Goal: Information Seeking & Learning: Learn about a topic

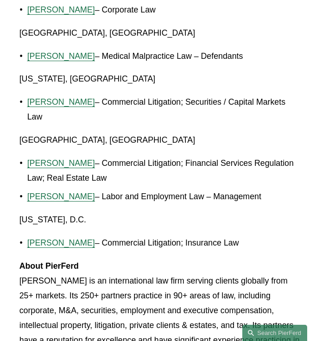
scroll to position [2598, 0]
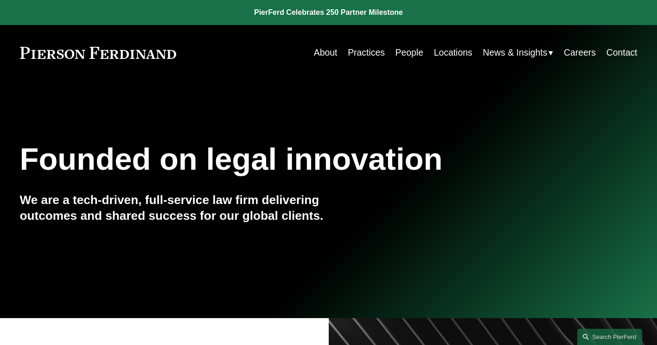
click at [0, 0] on div "News" at bounding box center [0, 0] width 0 height 0
click at [0, 0] on link "News" at bounding box center [0, 0] width 0 height 0
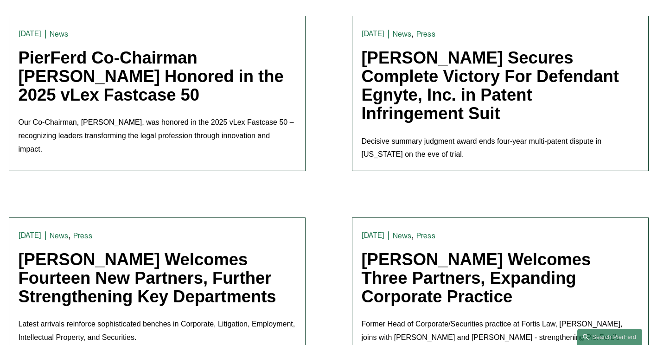
scroll to position [510, 0]
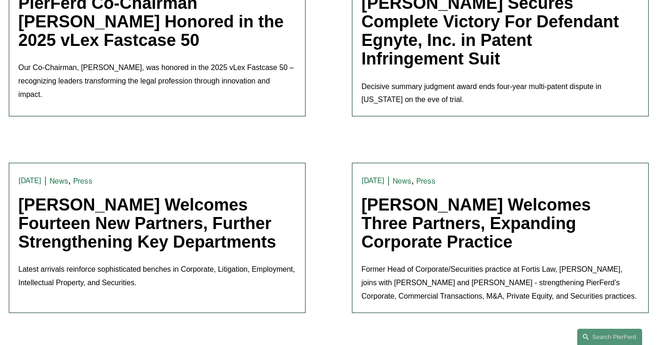
click at [205, 214] on link "[PERSON_NAME] Welcomes Fourteen New Partners, Further Strengthening Key Departm…" at bounding box center [148, 223] width 258 height 56
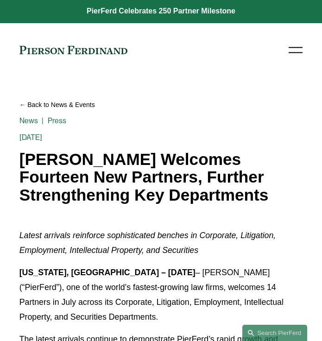
drag, startPoint x: 198, startPoint y: 55, endPoint x: 243, endPoint y: 59, distance: 44.7
click at [198, 55] on div "About Practices People Locations News & Insights News" at bounding box center [161, 50] width 284 height 17
click at [293, 53] on div at bounding box center [296, 50] width 14 height 16
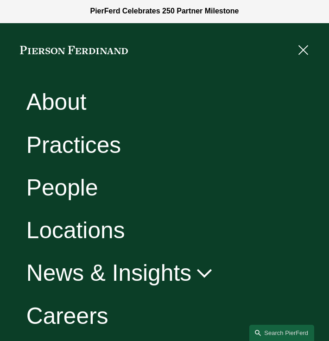
click at [304, 54] on div at bounding box center [302, 50] width 14 height 16
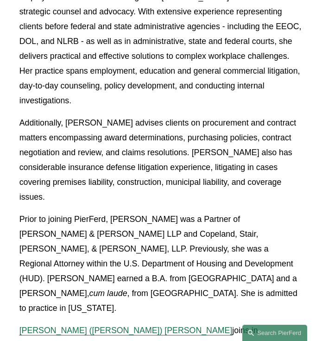
scroll to position [742, 0]
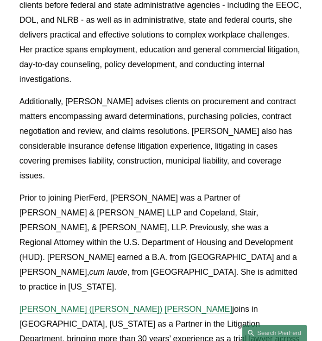
click at [233, 199] on p "Prior to joining PierFerd, Marquetta was a Partner of Nelson Mullins Riley & Sc…" at bounding box center [161, 243] width 284 height 104
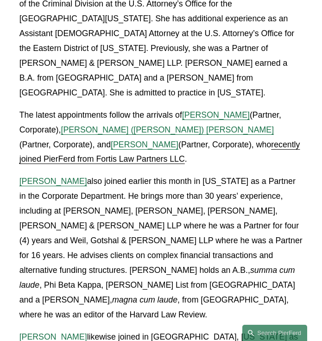
scroll to position [2260, 0]
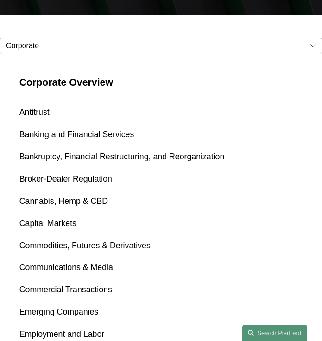
scroll to position [139, 0]
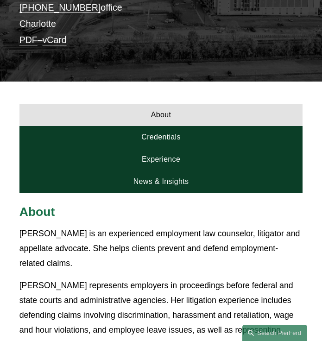
scroll to position [139, 0]
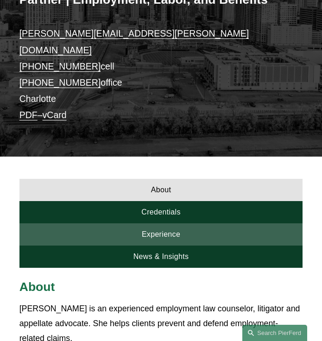
click at [174, 224] on link "Experience" at bounding box center [161, 235] width 284 height 22
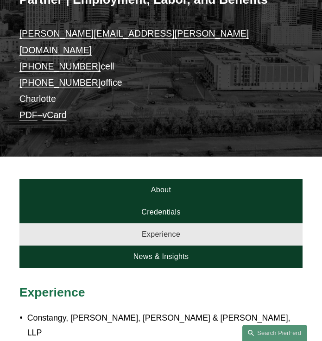
scroll to position [186, 0]
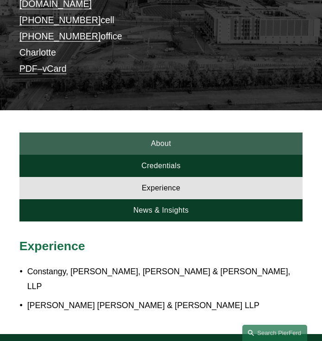
click at [157, 133] on link "About" at bounding box center [161, 144] width 284 height 22
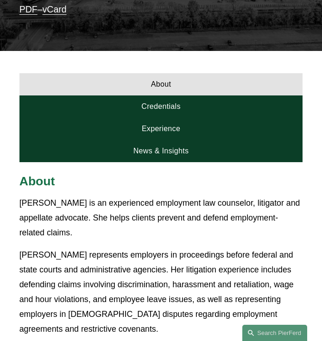
scroll to position [325, 0]
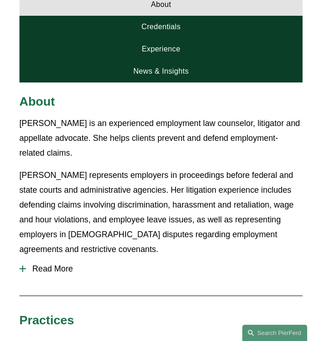
click at [50, 264] on span "Read More" at bounding box center [164, 269] width 277 height 10
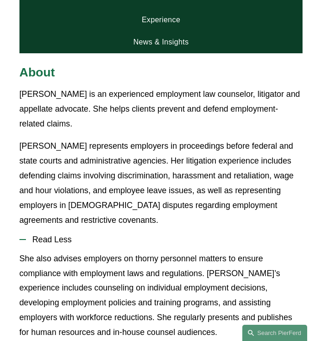
scroll to position [371, 0]
